Goal: Transaction & Acquisition: Obtain resource

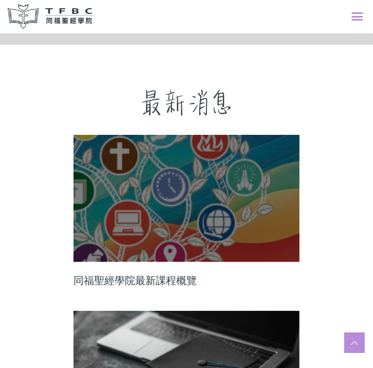
scroll to position [412, 0]
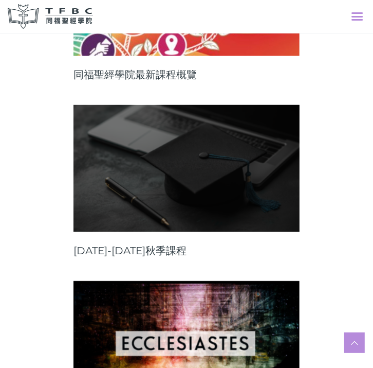
click at [154, 170] on link at bounding box center [187, 168] width 226 height 127
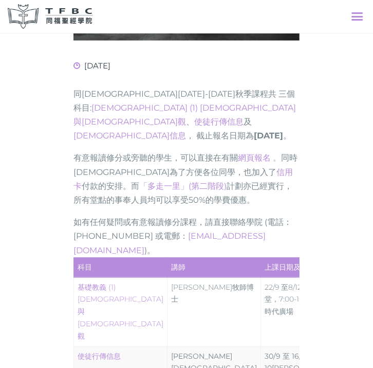
scroll to position [257, 0]
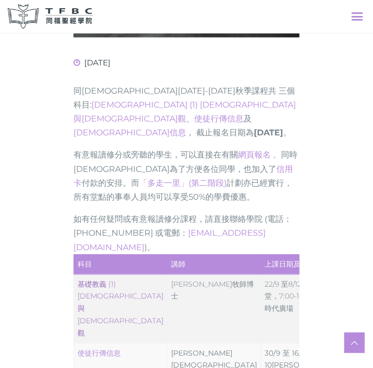
click at [95, 279] on link "‎基礎教義 (1) 聖靈觀與教會觀" at bounding box center [121, 308] width 86 height 58
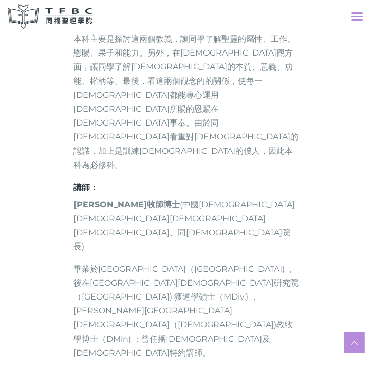
scroll to position [463, 0]
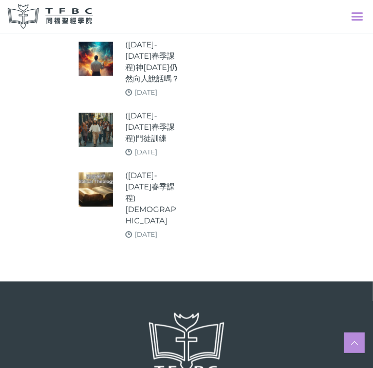
scroll to position [1636, 0]
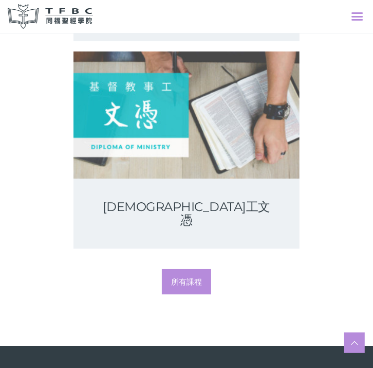
scroll to position [3241, 0]
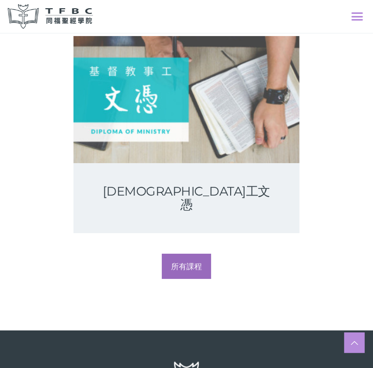
click at [176, 261] on span "所有課程" at bounding box center [186, 266] width 31 height 10
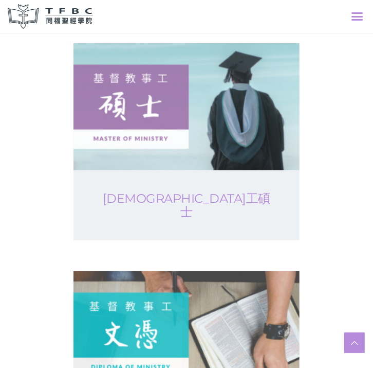
scroll to position [720, 0]
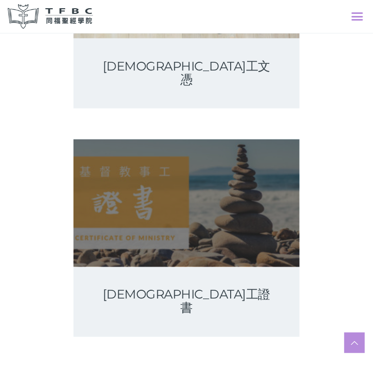
click at [172, 165] on link at bounding box center [187, 202] width 226 height 127
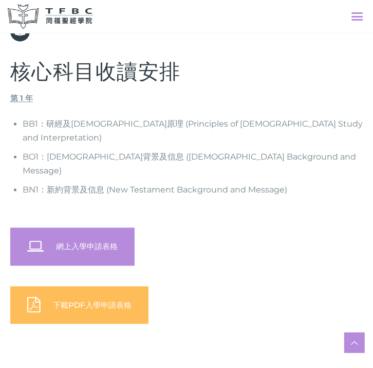
scroll to position [875, 0]
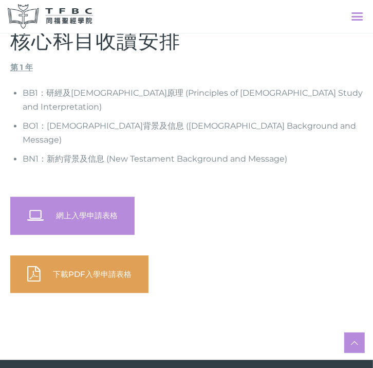
click at [83, 269] on span "下載PDF入學申請表格" at bounding box center [92, 274] width 79 height 10
